Goal: Information Seeking & Learning: Learn about a topic

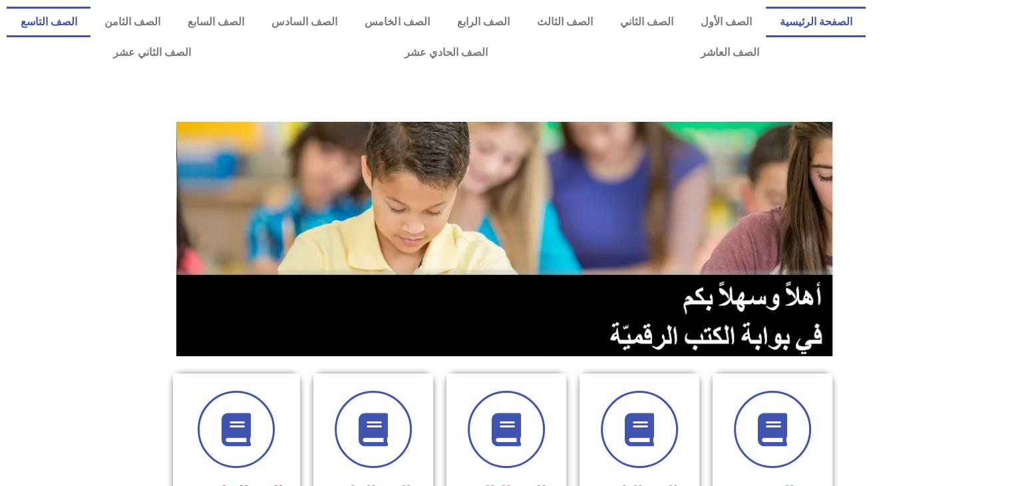
click at [90, 15] on link "الصف التاسع" at bounding box center [49, 22] width 84 height 31
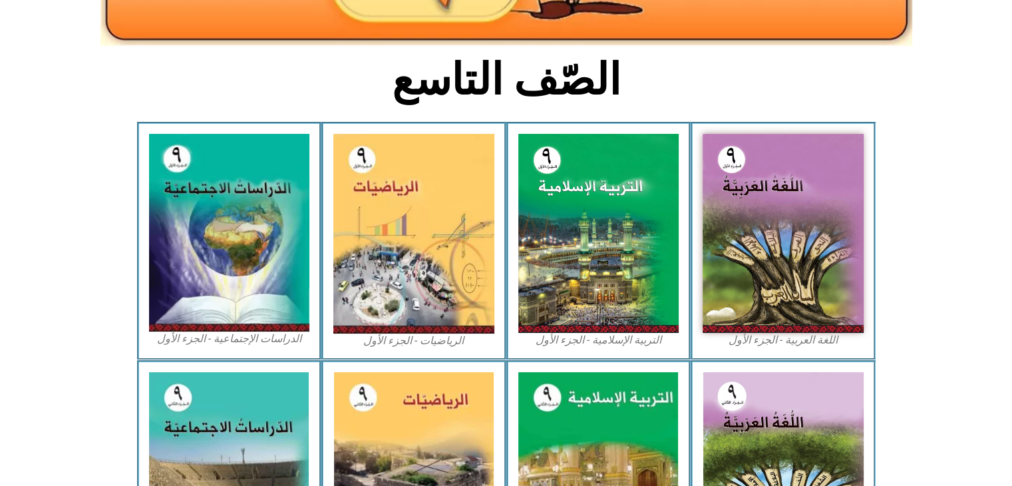
scroll to position [293, 0]
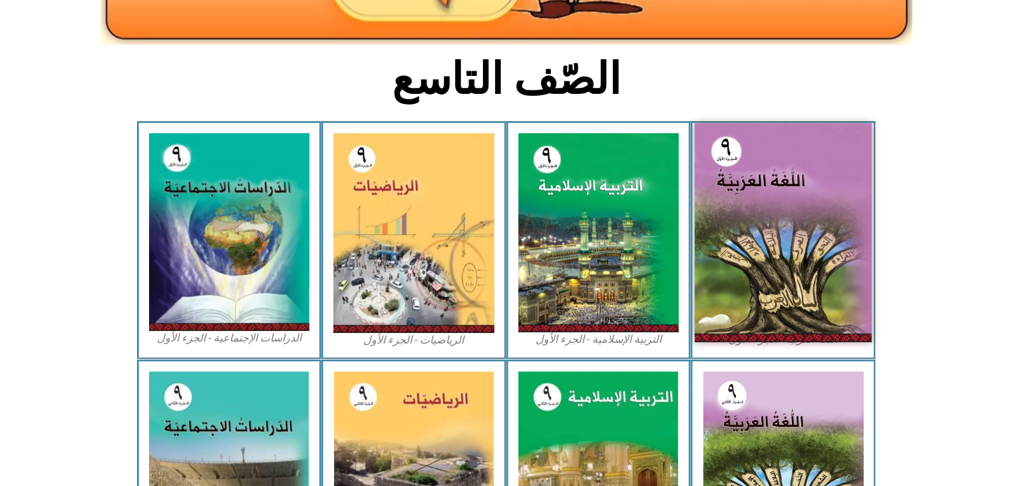
click at [793, 257] on img at bounding box center [782, 232] width 177 height 219
click at [822, 262] on img at bounding box center [782, 232] width 177 height 219
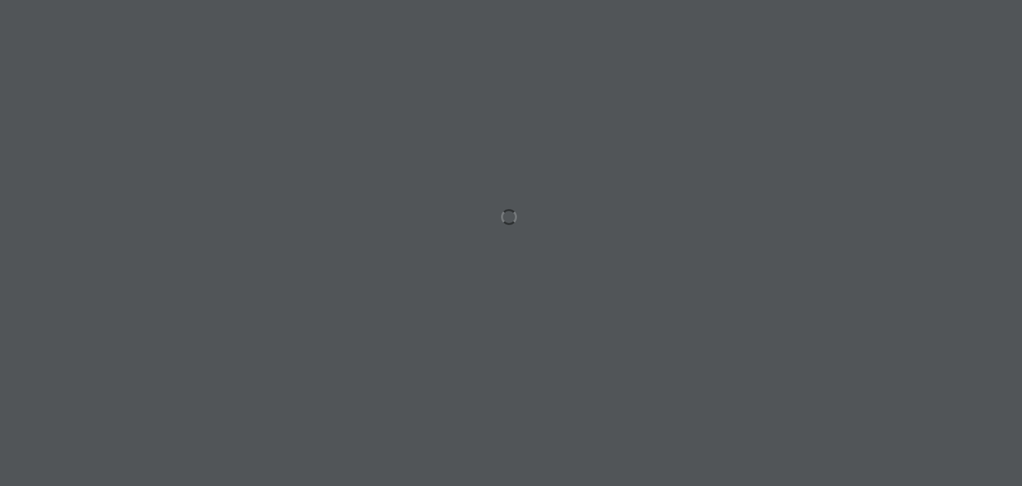
click at [748, 351] on div at bounding box center [511, 243] width 1022 height 486
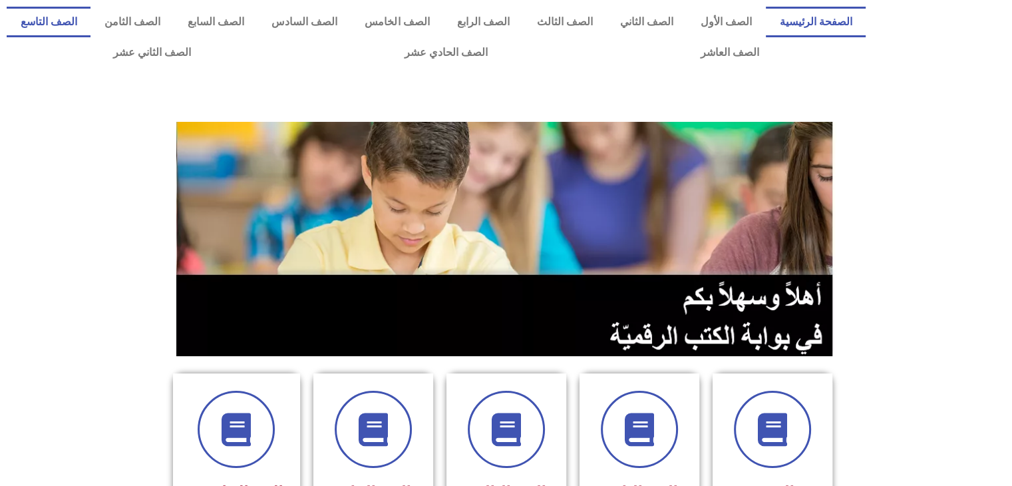
click at [90, 19] on link "الصف التاسع" at bounding box center [49, 22] width 84 height 31
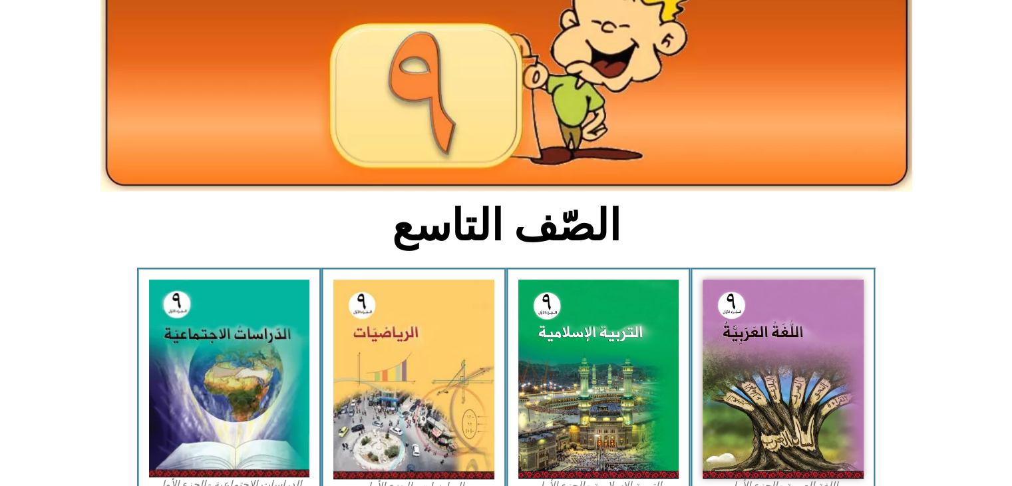
scroll to position [152, 0]
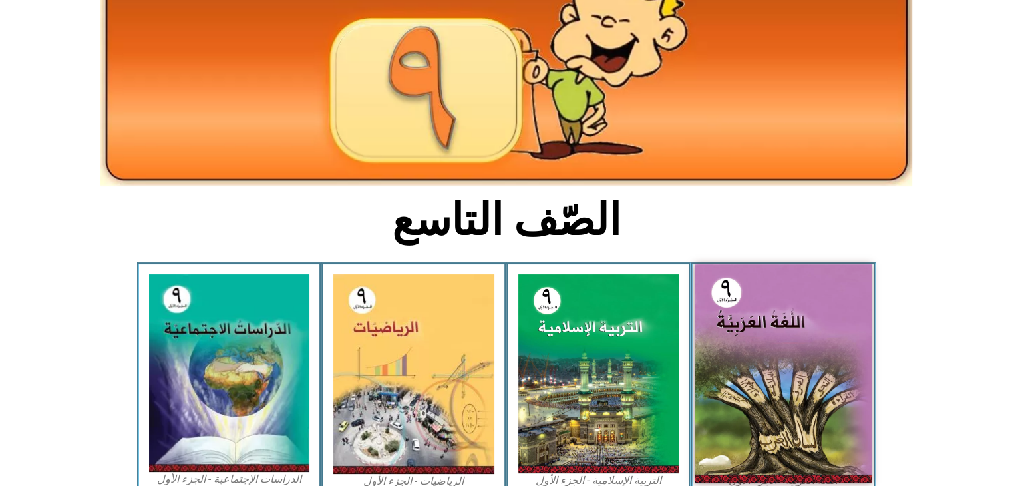
click at [722, 359] on img at bounding box center [782, 373] width 177 height 219
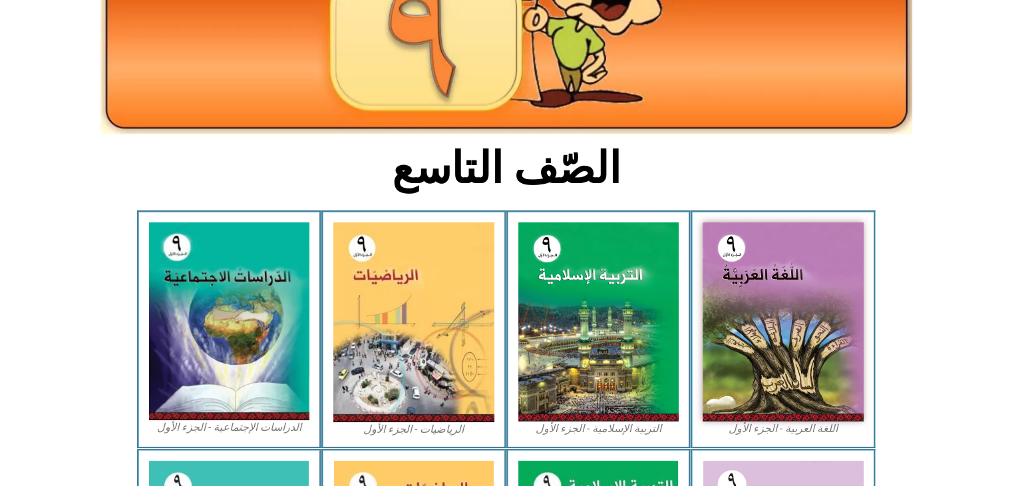
scroll to position [202, 0]
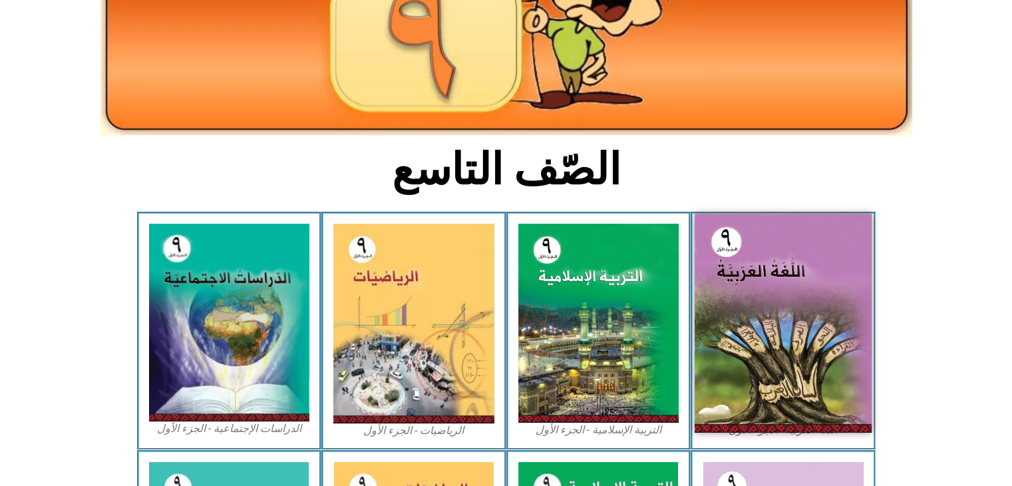
click at [762, 296] on img at bounding box center [782, 323] width 177 height 219
